Goal: Obtain resource: Download file/media

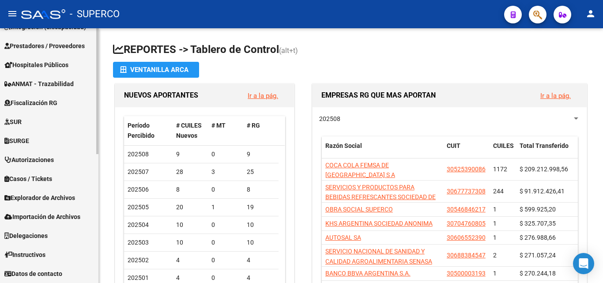
scroll to position [173, 0]
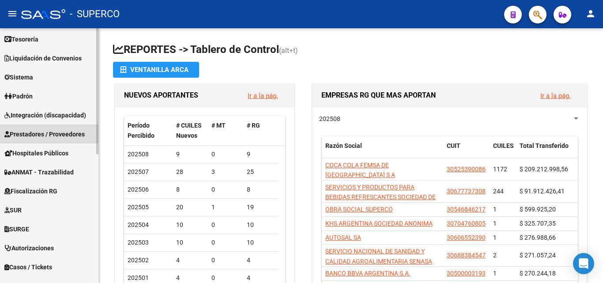
click at [37, 135] on span "Prestadores / Proveedores" at bounding box center [44, 134] width 80 height 10
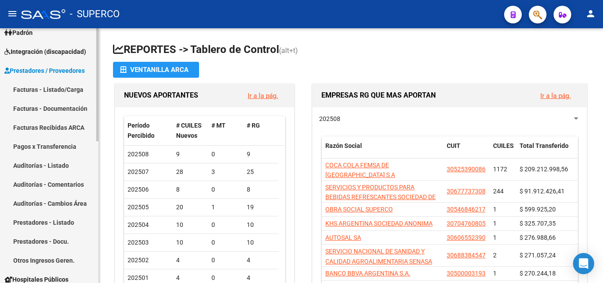
scroll to position [85, 0]
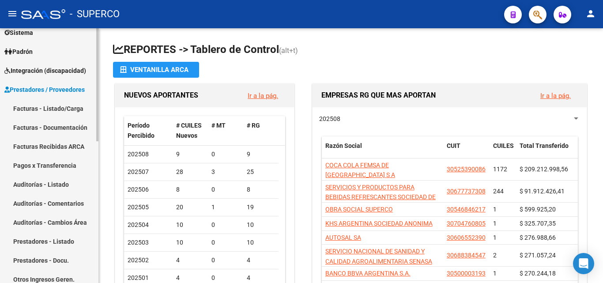
click at [51, 110] on link "Facturas - Listado/Carga" at bounding box center [49, 108] width 99 height 19
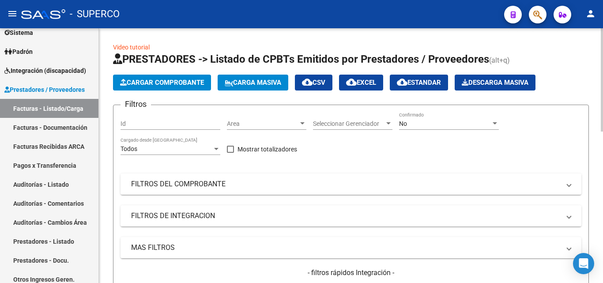
click at [403, 124] on span "No" at bounding box center [403, 123] width 8 height 7
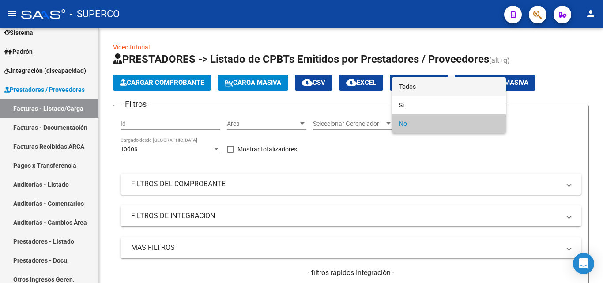
click at [411, 89] on span "Todos" at bounding box center [449, 86] width 100 height 19
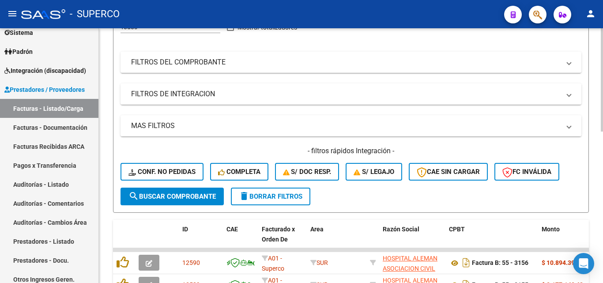
scroll to position [177, 0]
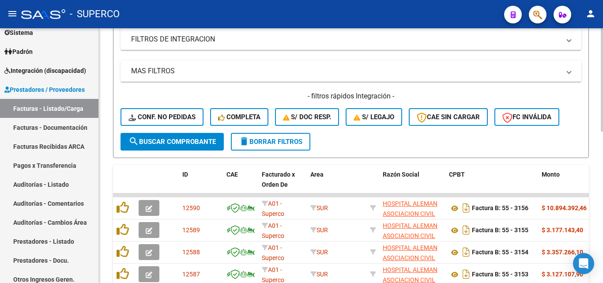
click at [173, 144] on span "search Buscar Comprobante" at bounding box center [172, 142] width 87 height 8
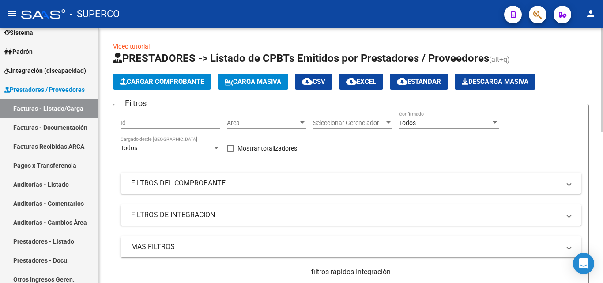
scroll to position [0, 0]
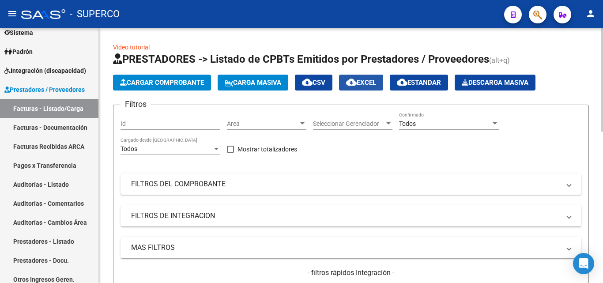
click at [372, 84] on span "cloud_download EXCEL" at bounding box center [361, 83] width 30 height 8
click at [411, 125] on span "Todos" at bounding box center [407, 123] width 17 height 7
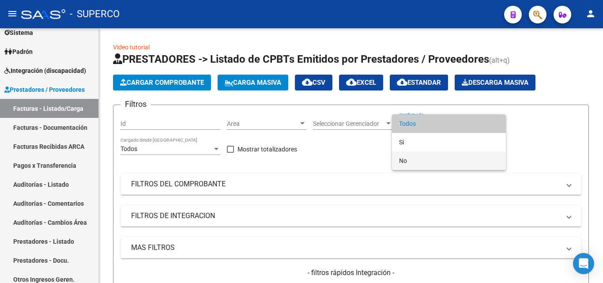
click at [411, 158] on span "No" at bounding box center [449, 161] width 100 height 19
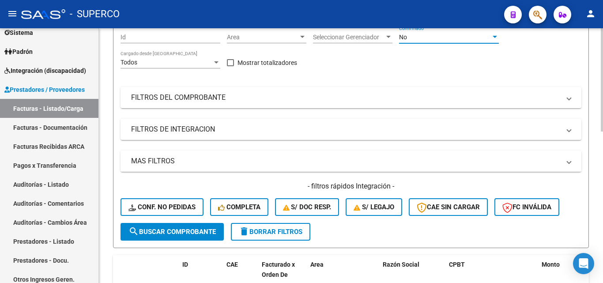
scroll to position [88, 0]
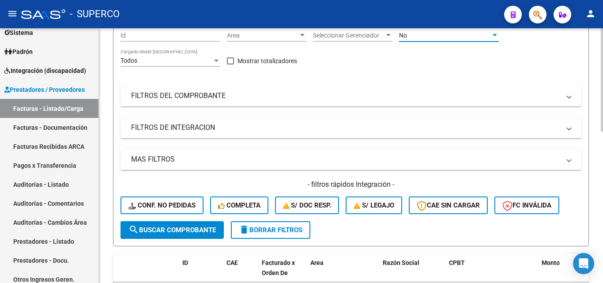
click at [189, 235] on button "search Buscar Comprobante" at bounding box center [172, 230] width 103 height 18
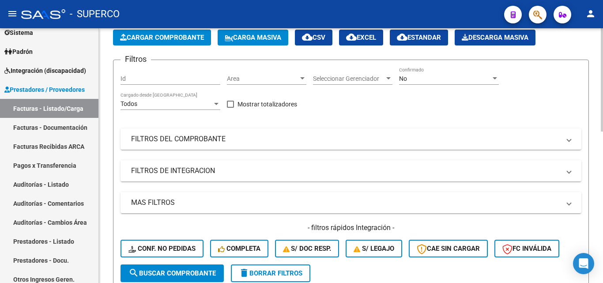
scroll to position [0, 0]
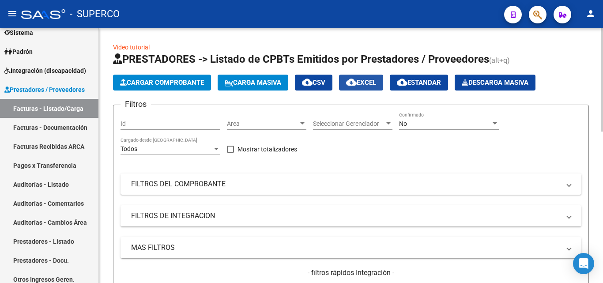
click at [374, 80] on span "cloud_download EXCEL" at bounding box center [361, 83] width 30 height 8
click at [417, 128] on div "No Confirmado" at bounding box center [449, 121] width 100 height 18
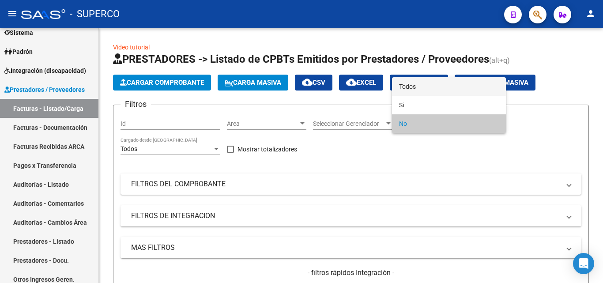
click at [405, 87] on span "Todos" at bounding box center [449, 86] width 100 height 19
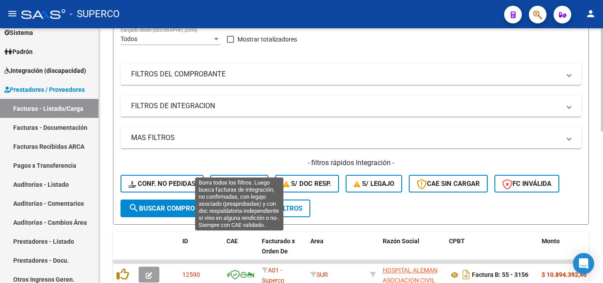
scroll to position [133, 0]
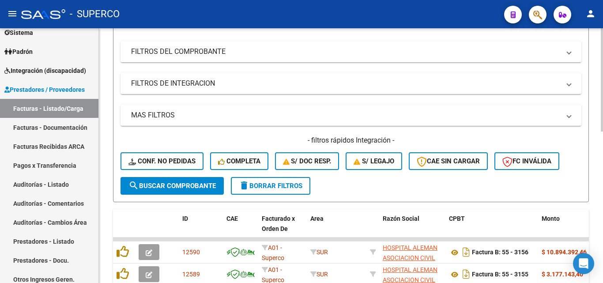
click at [156, 188] on span "search Buscar Comprobante" at bounding box center [172, 186] width 87 height 8
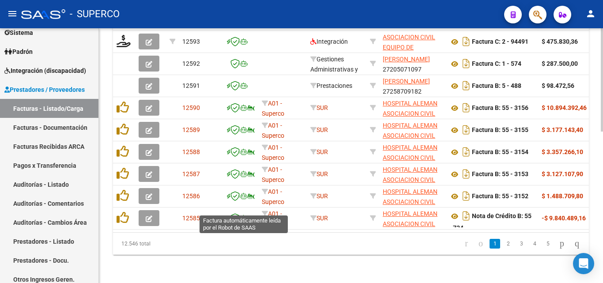
scroll to position [372, 0]
click at [503, 246] on link "2" at bounding box center [508, 244] width 11 height 10
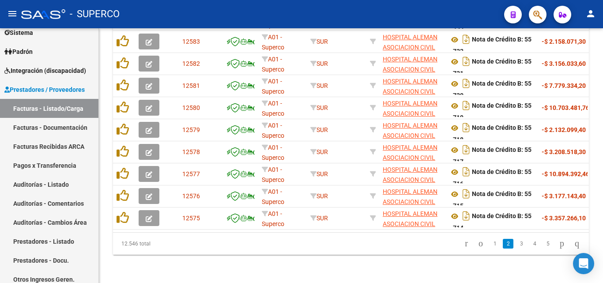
click at [490, 243] on link "1" at bounding box center [495, 244] width 11 height 10
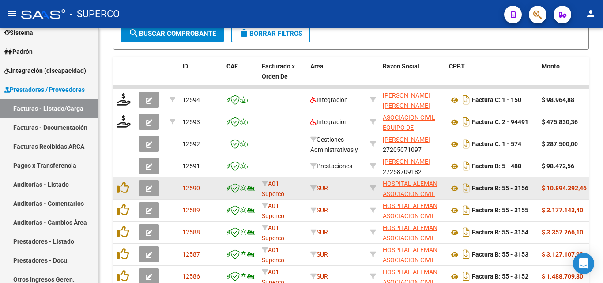
scroll to position [284, 0]
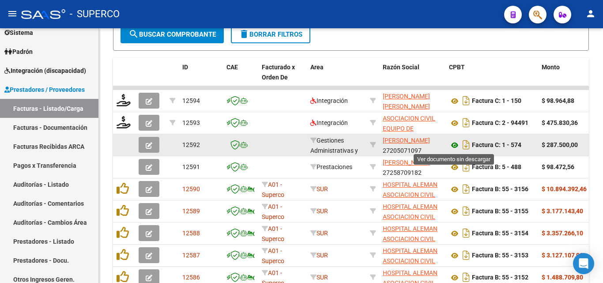
click at [456, 146] on icon at bounding box center [454, 145] width 11 height 11
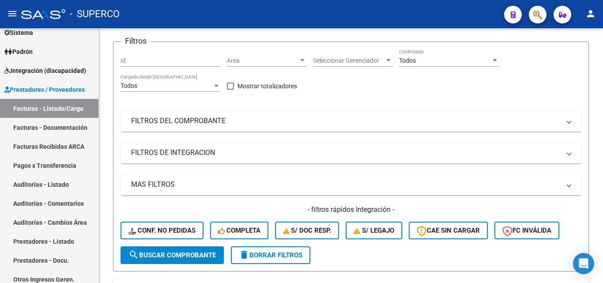
scroll to position [0, 0]
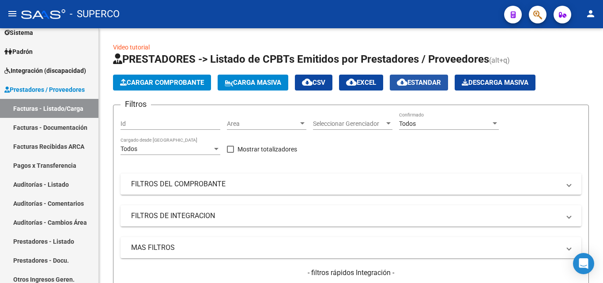
click at [433, 85] on span "cloud_download Estandar" at bounding box center [419, 83] width 44 height 8
click at [138, 125] on input "Id" at bounding box center [171, 124] width 100 height 8
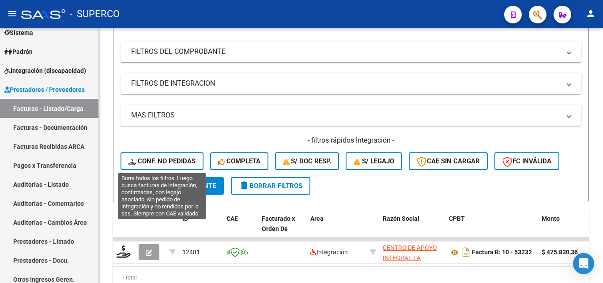
scroll to position [174, 0]
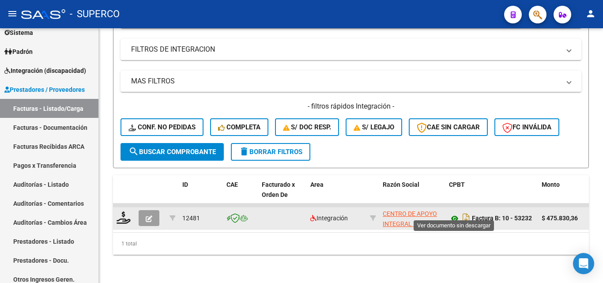
click at [456, 213] on icon at bounding box center [454, 218] width 11 height 11
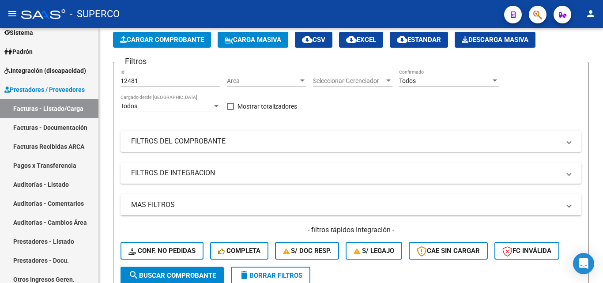
scroll to position [41, 0]
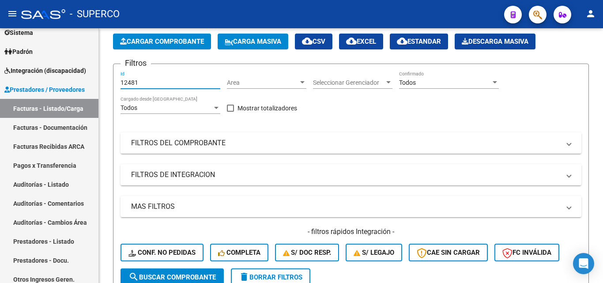
click at [149, 83] on input "12481" at bounding box center [171, 83] width 100 height 8
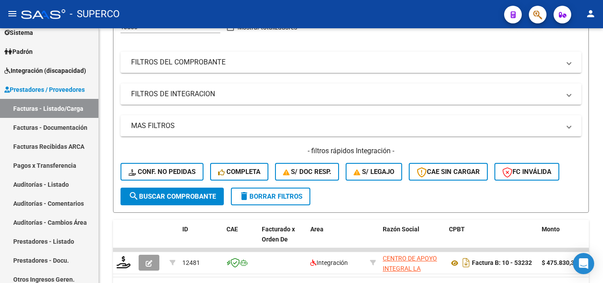
scroll to position [129, 0]
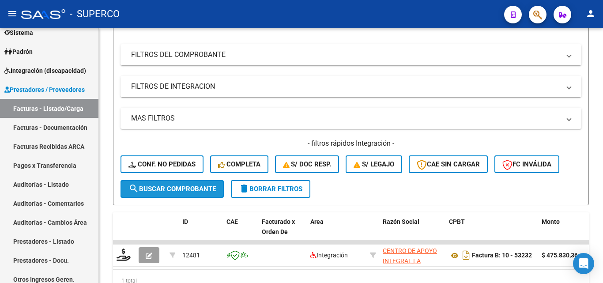
click at [171, 190] on span "search Buscar Comprobante" at bounding box center [172, 189] width 87 height 8
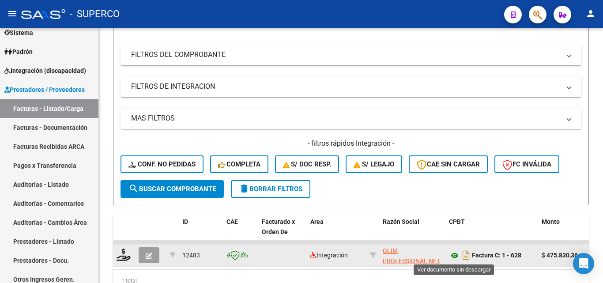
click at [454, 254] on icon at bounding box center [454, 255] width 11 height 11
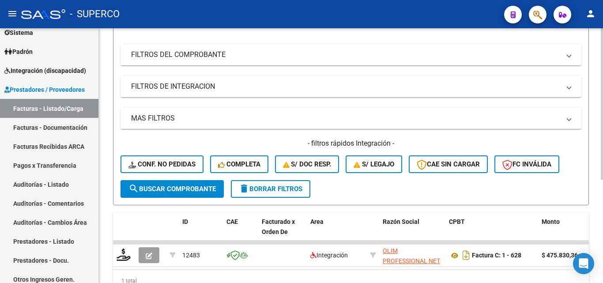
scroll to position [174, 0]
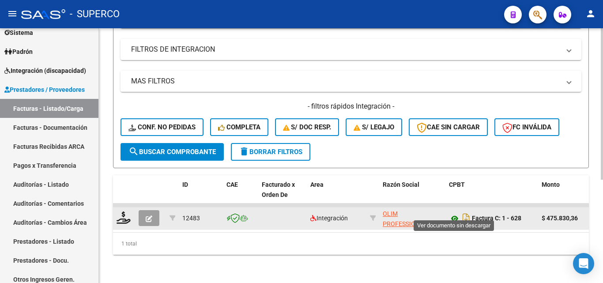
click at [455, 213] on icon at bounding box center [454, 218] width 11 height 11
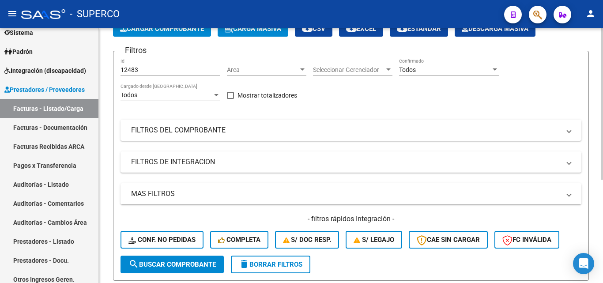
scroll to position [41, 0]
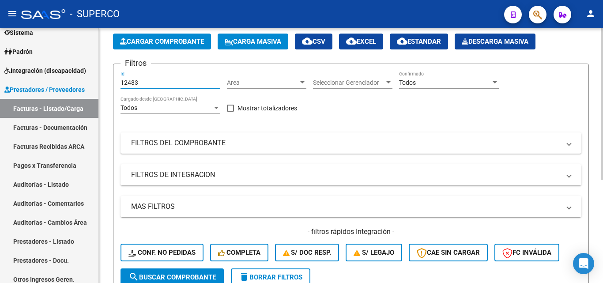
drag, startPoint x: 164, startPoint y: 81, endPoint x: 106, endPoint y: 82, distance: 58.8
click at [106, 82] on div "Video tutorial PRESTADORES -> Listado de CPBTs Emitidos por Prestadores / Prove…" at bounding box center [351, 197] width 504 height 421
paste input "555"
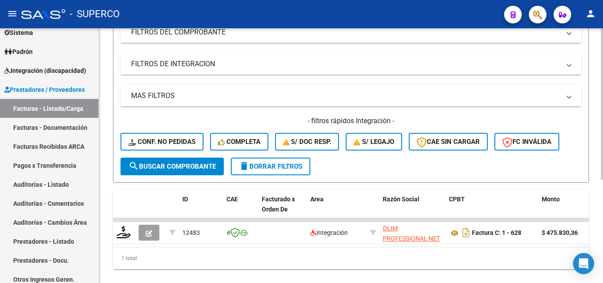
scroll to position [174, 0]
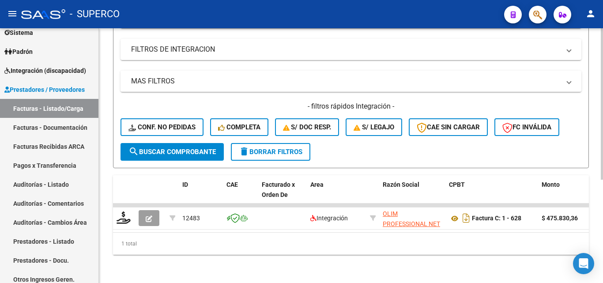
click at [167, 148] on span "search Buscar Comprobante" at bounding box center [172, 152] width 87 height 8
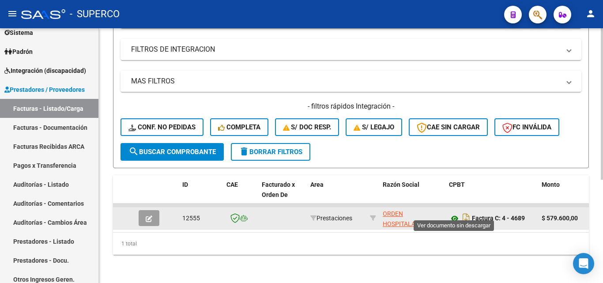
click at [454, 213] on icon at bounding box center [454, 218] width 11 height 11
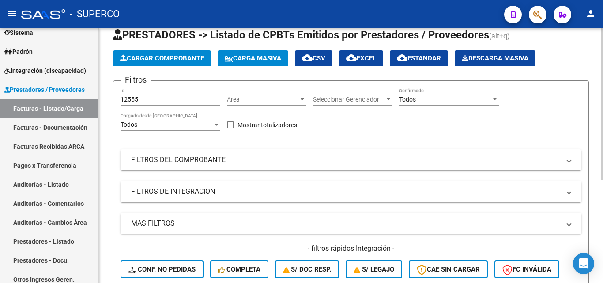
scroll to position [0, 0]
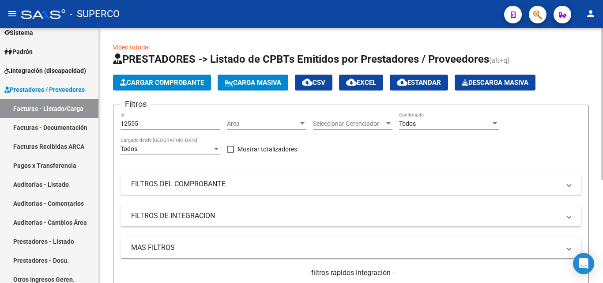
click at [154, 125] on input "12555" at bounding box center [171, 124] width 100 height 8
drag, startPoint x: 154, startPoint y: 125, endPoint x: 127, endPoint y: 127, distance: 27.0
click at [127, 127] on input "12555" at bounding box center [171, 124] width 100 height 8
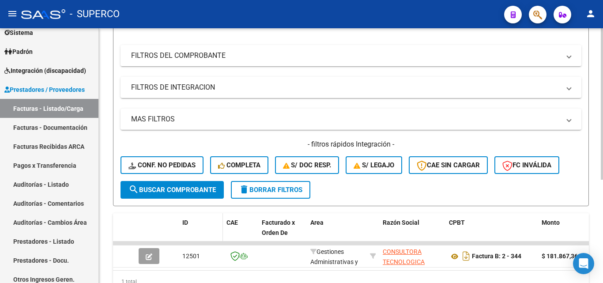
scroll to position [174, 0]
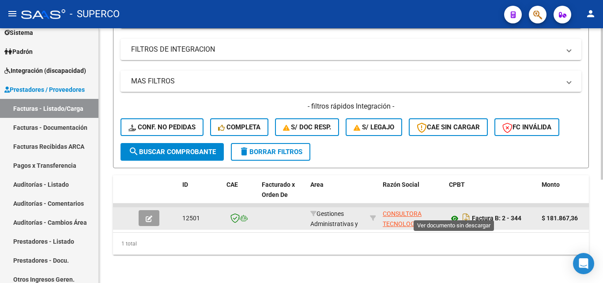
click at [455, 213] on icon at bounding box center [454, 218] width 11 height 11
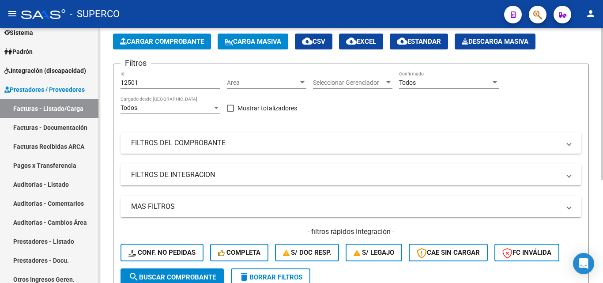
scroll to position [0, 0]
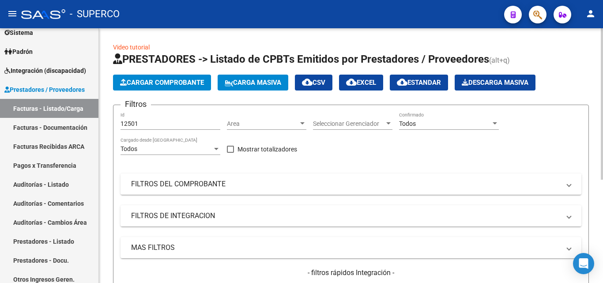
click at [153, 124] on input "12501" at bounding box center [171, 124] width 100 height 8
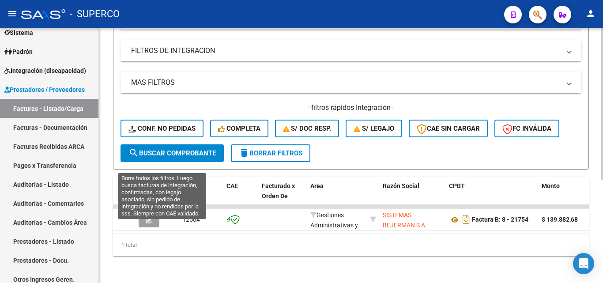
scroll to position [174, 0]
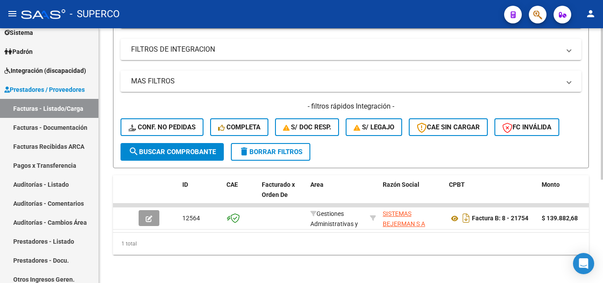
click at [182, 148] on span "search Buscar Comprobante" at bounding box center [172, 152] width 87 height 8
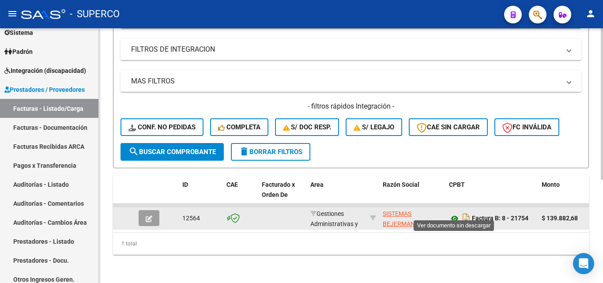
click at [456, 213] on icon at bounding box center [454, 218] width 11 height 11
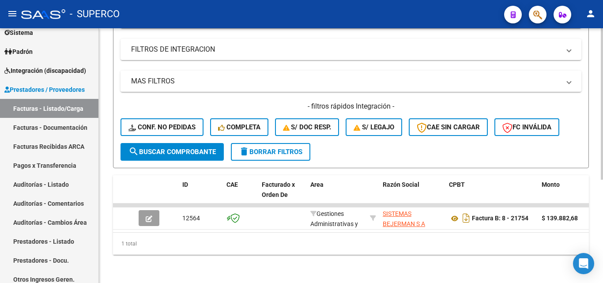
scroll to position [0, 0]
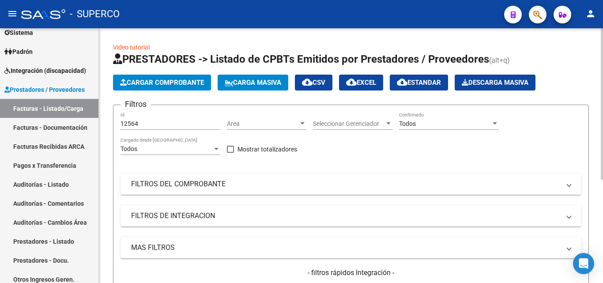
click at [172, 125] on input "12564" at bounding box center [171, 124] width 100 height 8
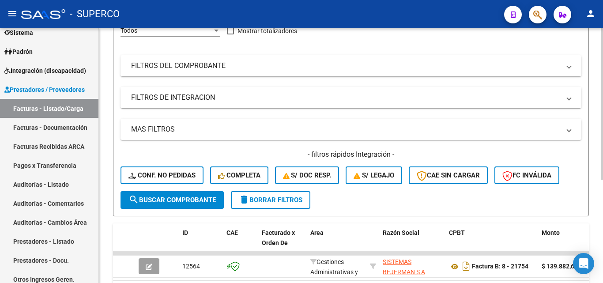
scroll to position [133, 0]
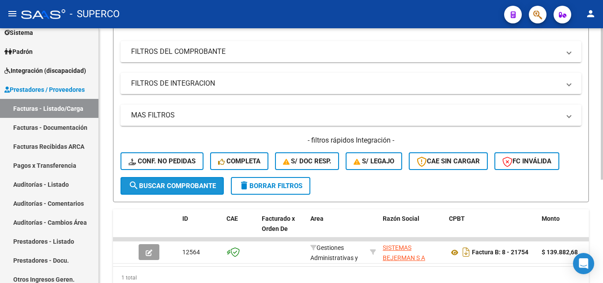
click at [177, 185] on span "search Buscar Comprobante" at bounding box center [172, 186] width 87 height 8
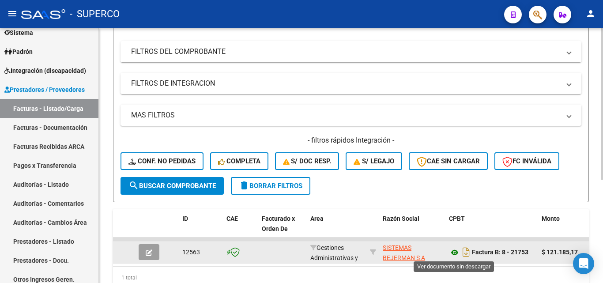
click at [455, 254] on icon at bounding box center [454, 252] width 11 height 11
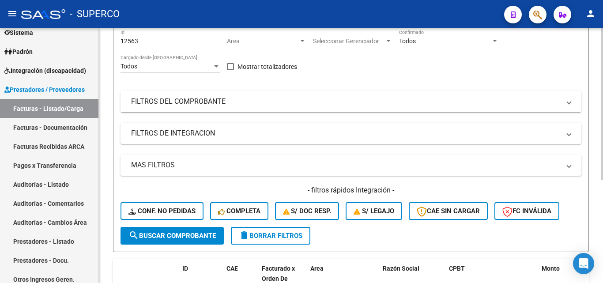
scroll to position [0, 0]
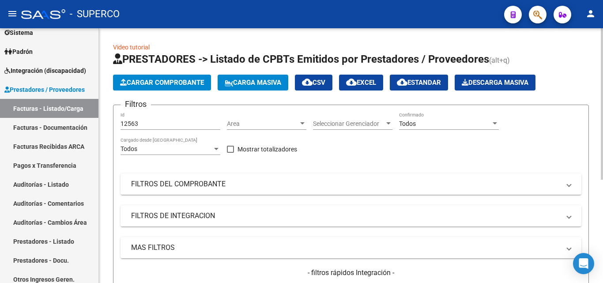
click at [163, 123] on input "12563" at bounding box center [171, 124] width 100 height 8
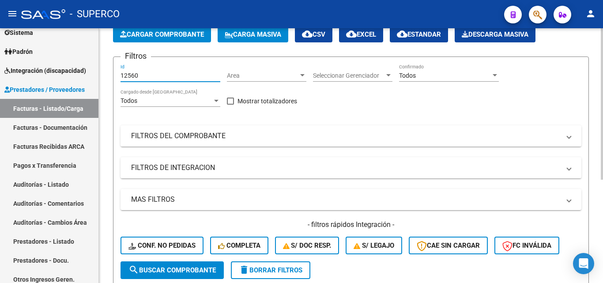
scroll to position [133, 0]
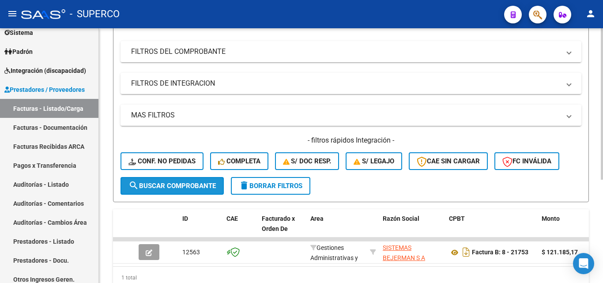
click at [175, 185] on span "search Buscar Comprobante" at bounding box center [172, 186] width 87 height 8
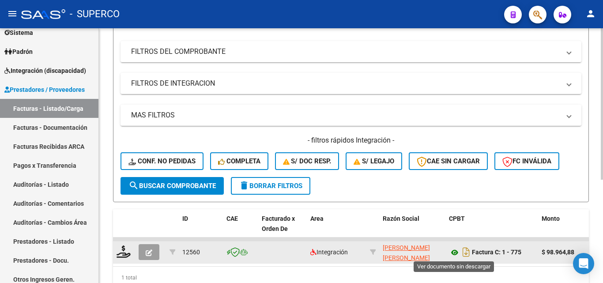
click at [455, 253] on icon at bounding box center [454, 252] width 11 height 11
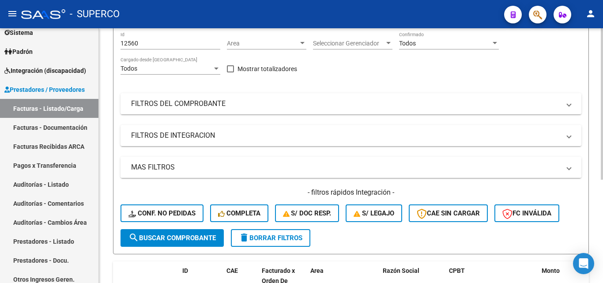
scroll to position [44, 0]
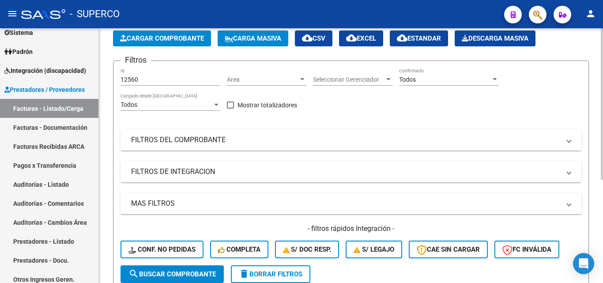
click at [159, 75] on div "12560 Id" at bounding box center [171, 77] width 100 height 18
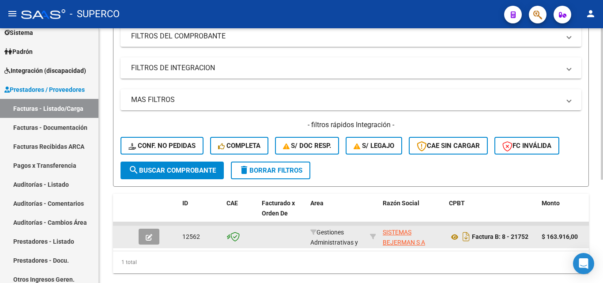
scroll to position [174, 0]
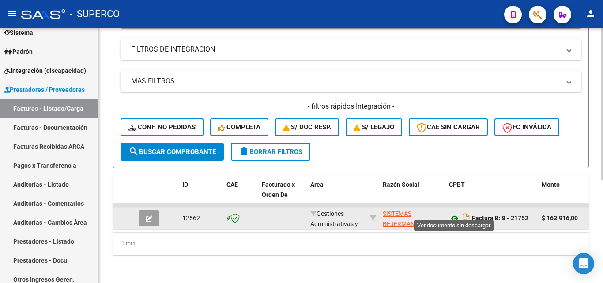
click at [454, 213] on icon at bounding box center [454, 218] width 11 height 11
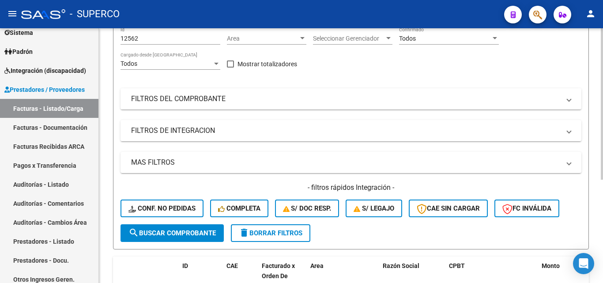
scroll to position [41, 0]
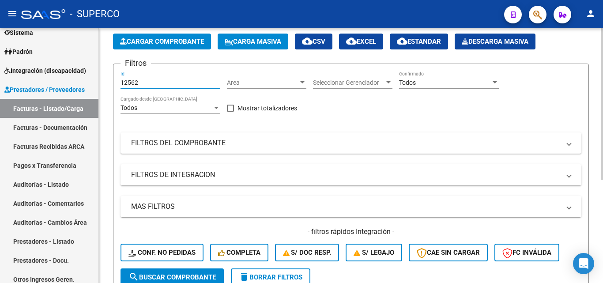
drag, startPoint x: 129, startPoint y: 80, endPoint x: 149, endPoint y: 81, distance: 19.9
click at [149, 81] on input "12562" at bounding box center [171, 83] width 100 height 8
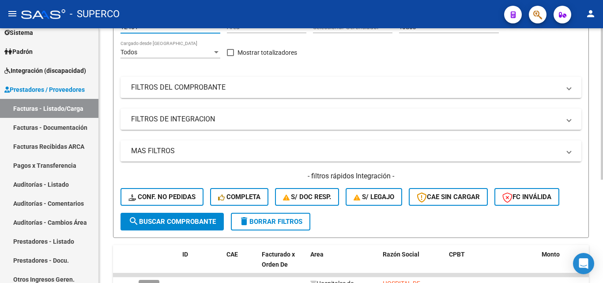
scroll to position [174, 0]
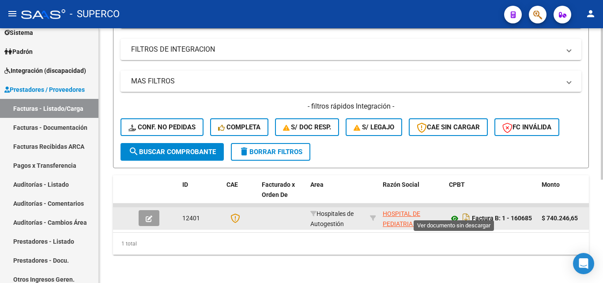
type input "12401"
click at [457, 213] on icon at bounding box center [454, 218] width 11 height 11
